Goal: Information Seeking & Learning: Learn about a topic

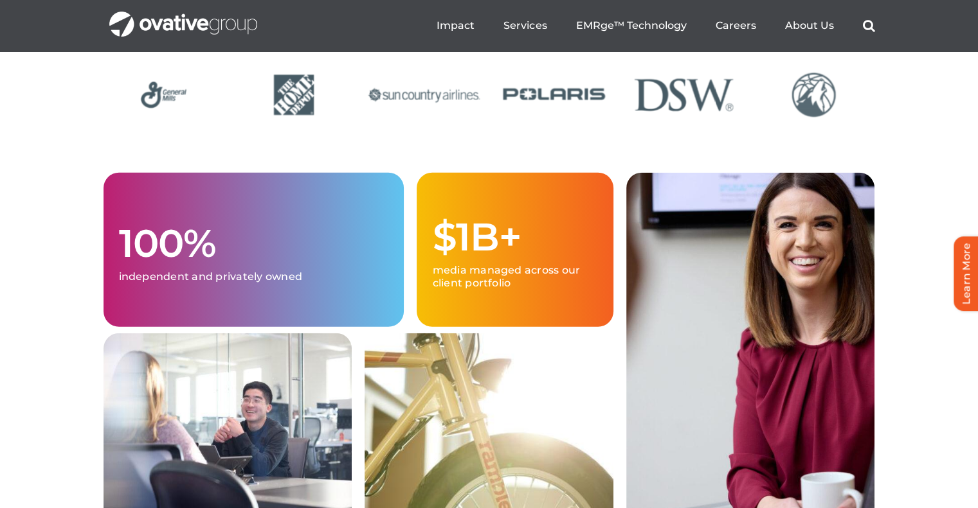
scroll to position [3142, 0]
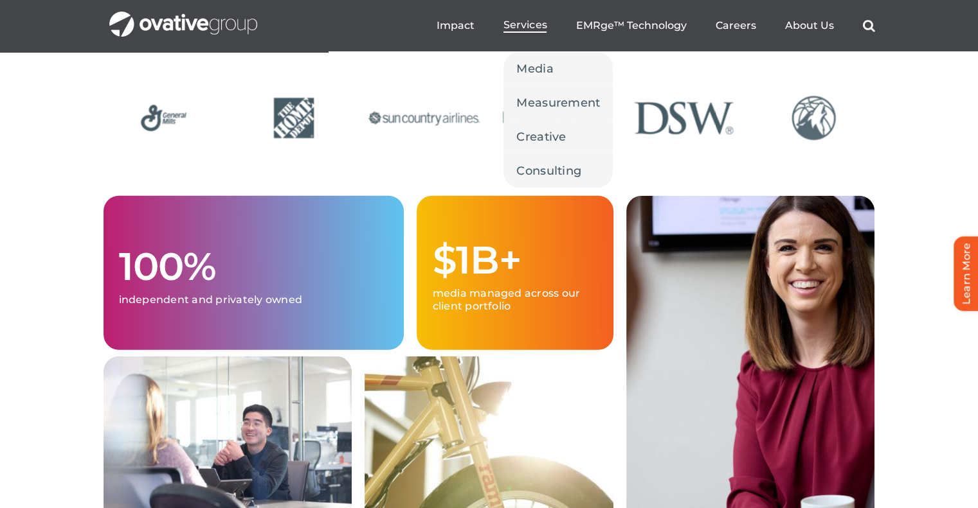
click at [532, 31] on span "Services" at bounding box center [524, 25] width 43 height 13
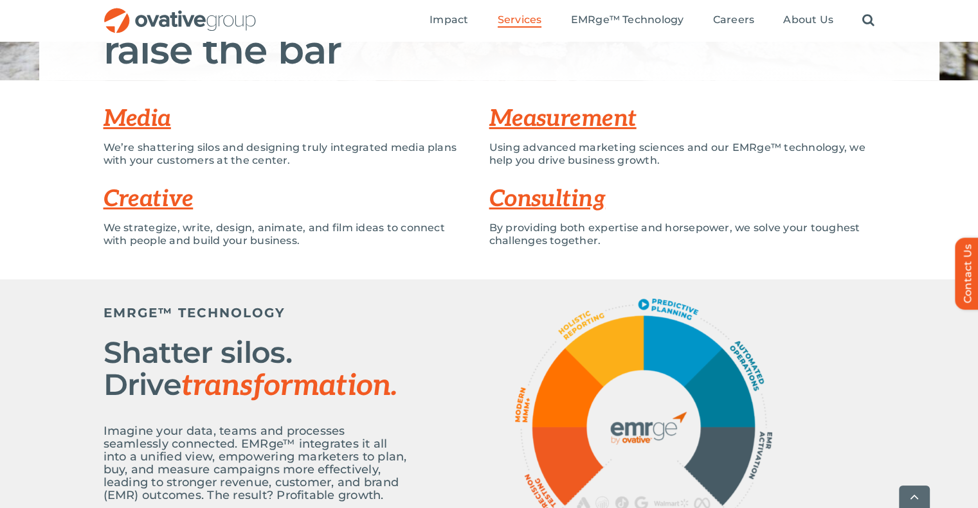
scroll to position [129, 0]
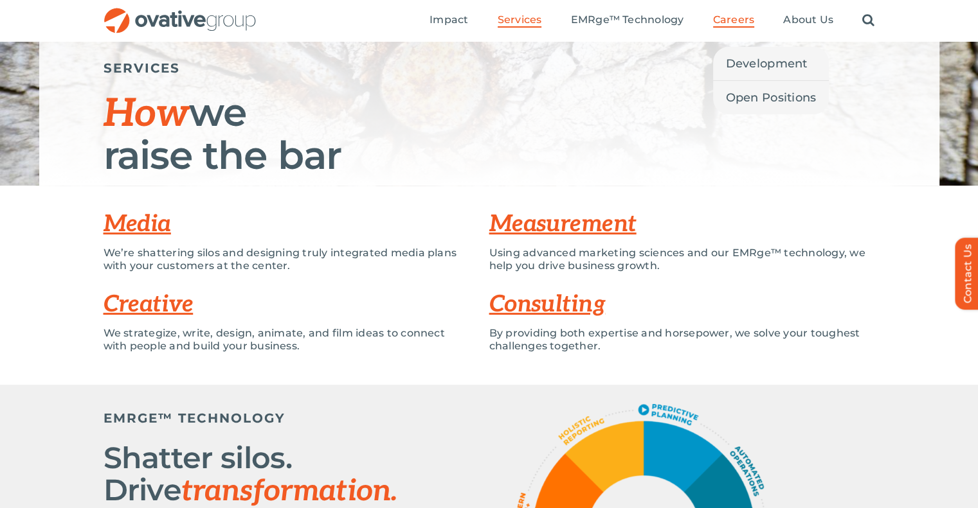
click at [725, 22] on span "Careers" at bounding box center [734, 19] width 42 height 13
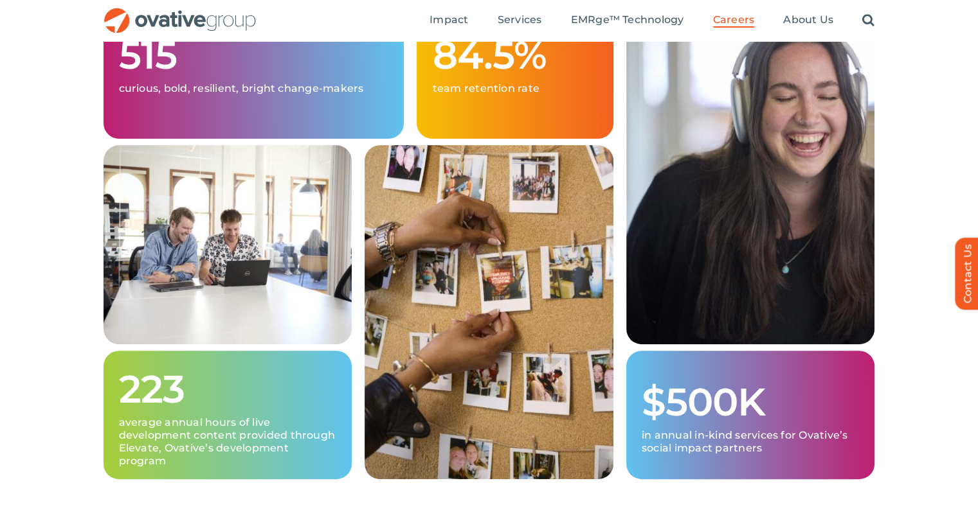
scroll to position [257, 0]
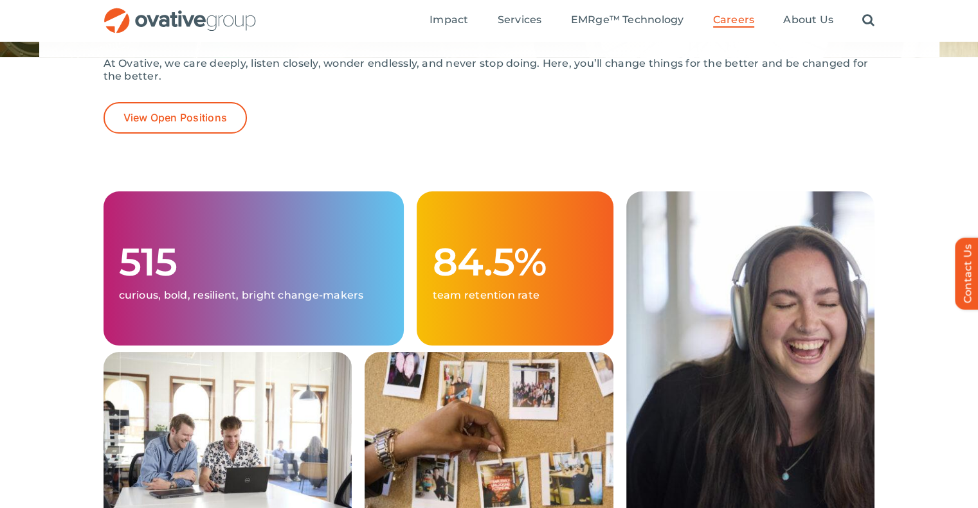
click at [643, 30] on ul "Impact Expert Insights Case Studies Awards & Press Services Media Measurement C…" at bounding box center [651, 20] width 445 height 41
click at [640, 24] on span "EMRge™ Technology" at bounding box center [626, 19] width 113 height 13
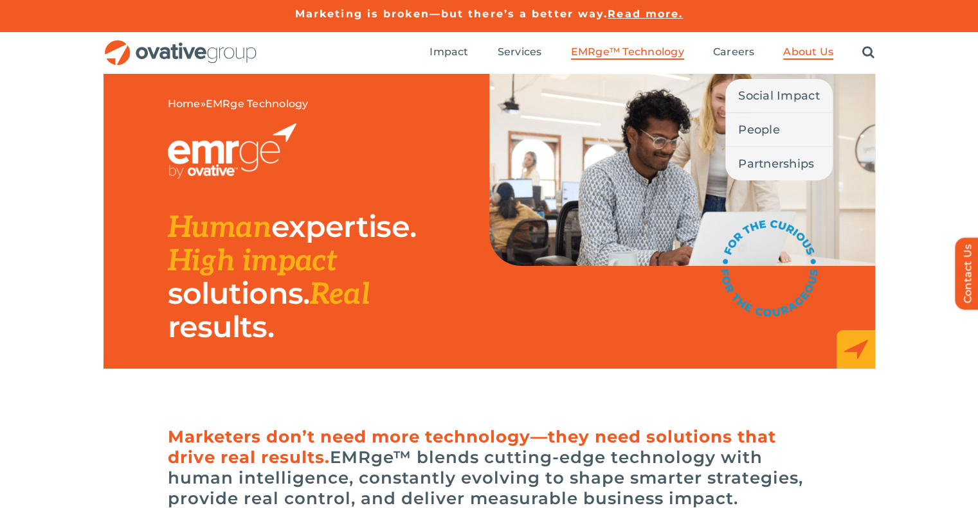
click at [801, 58] on span "About Us" at bounding box center [808, 52] width 50 height 13
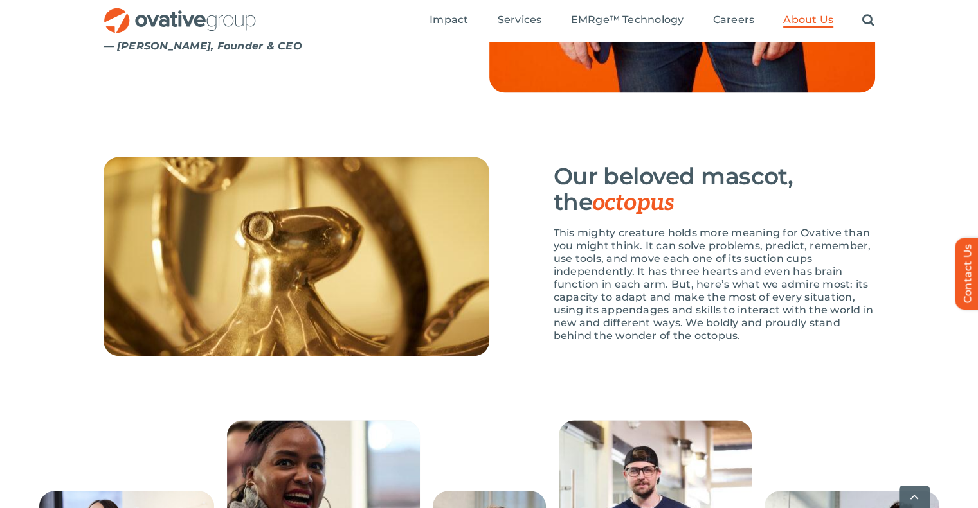
scroll to position [2186, 0]
